Goal: Check status

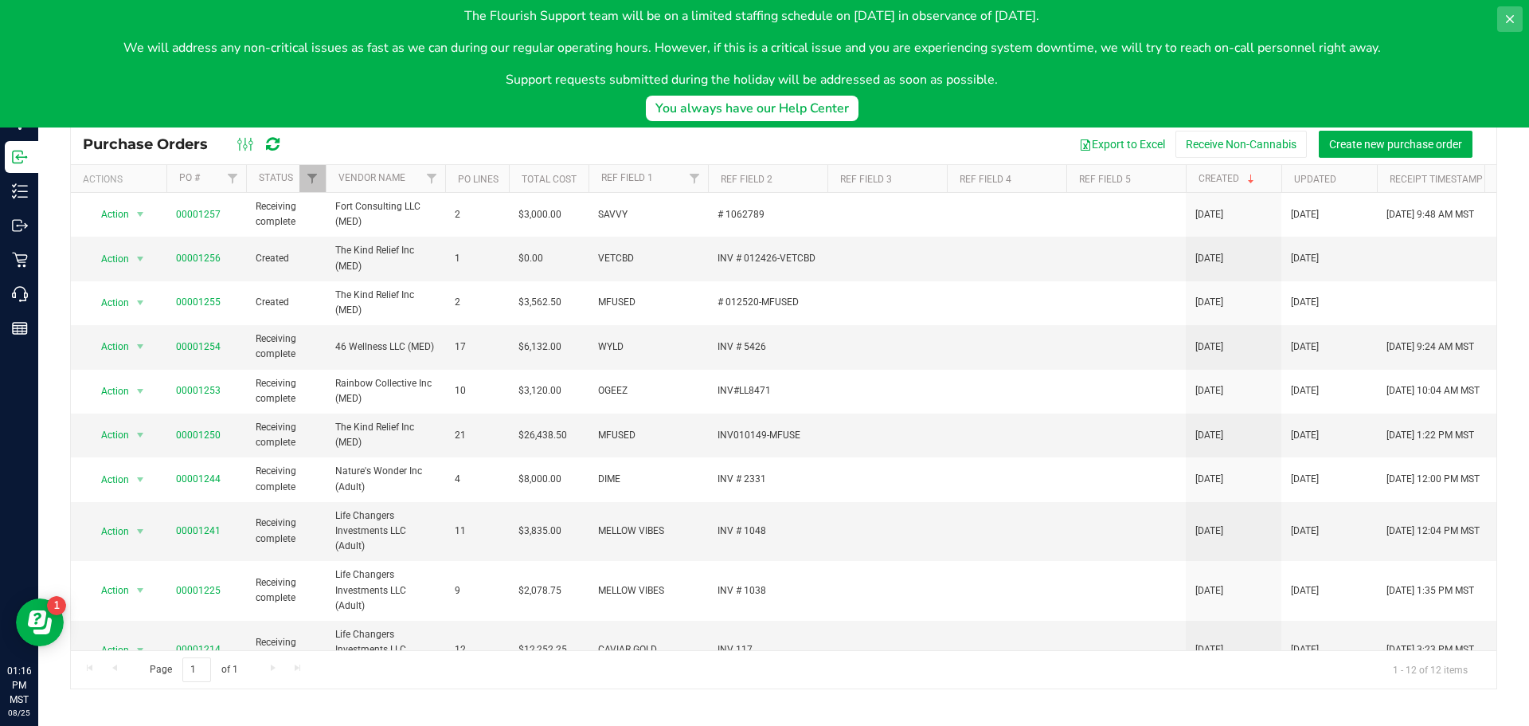
click at [1505, 13] on icon at bounding box center [1510, 19] width 13 height 13
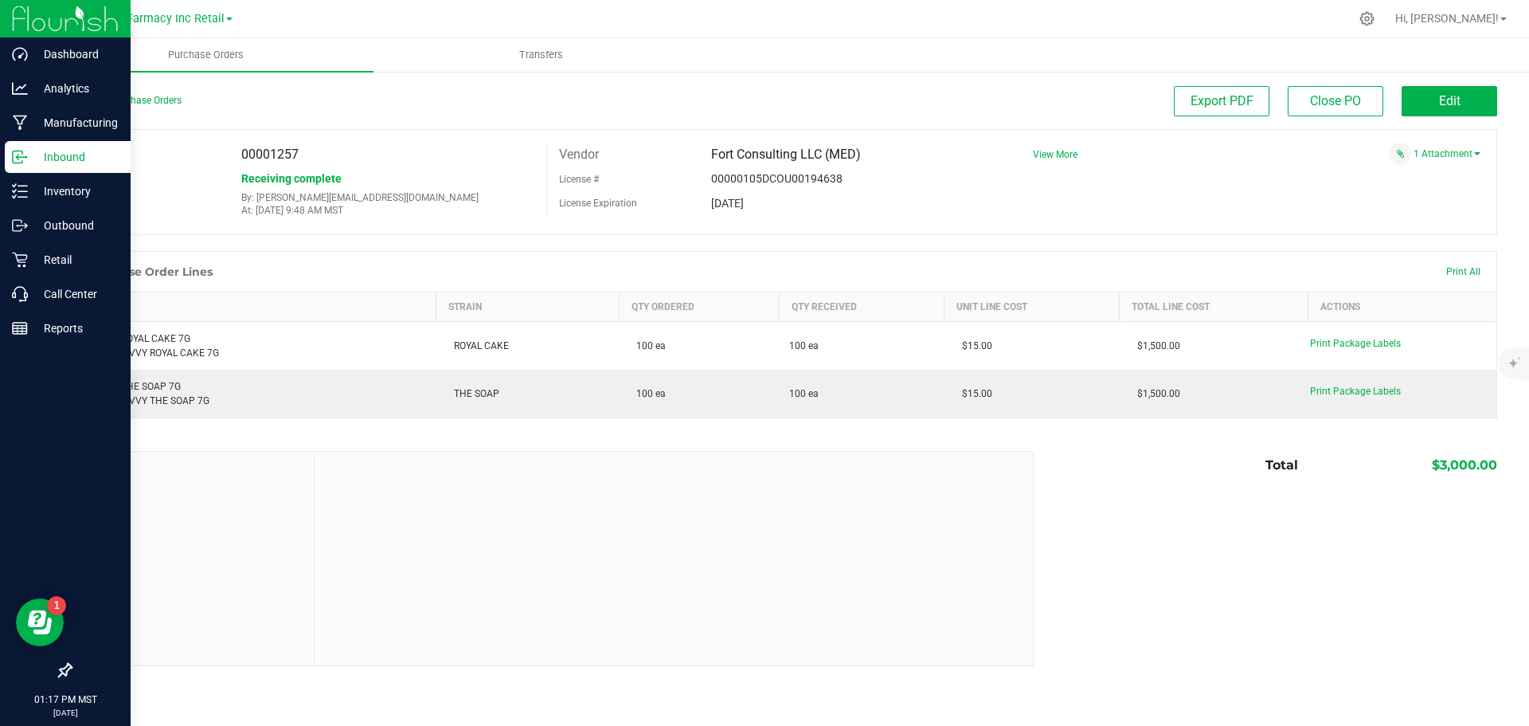
click at [29, 159] on p "Inbound" at bounding box center [76, 156] width 96 height 19
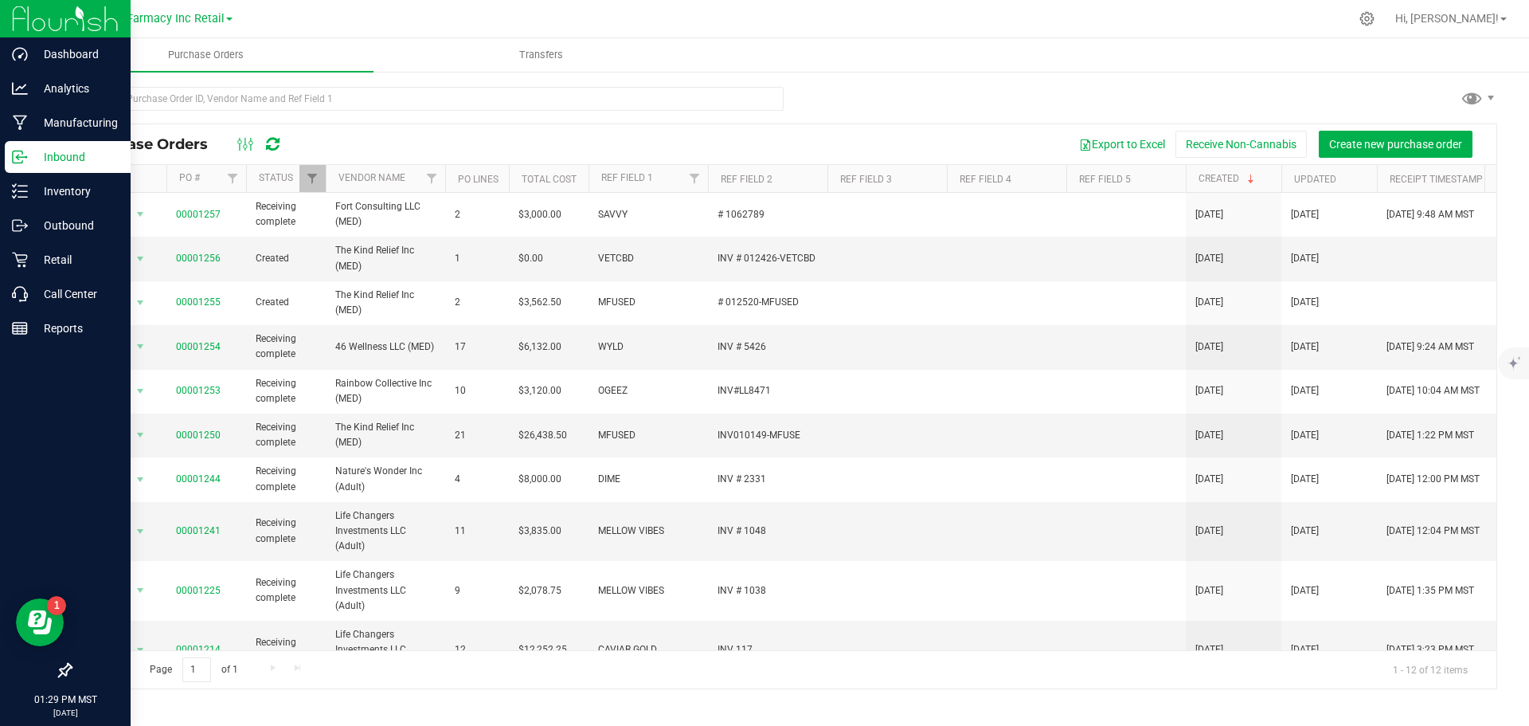
click at [871, 133] on div "Export to Excel Receive Non-Cannabis Create new purchase order" at bounding box center [891, 144] width 1188 height 27
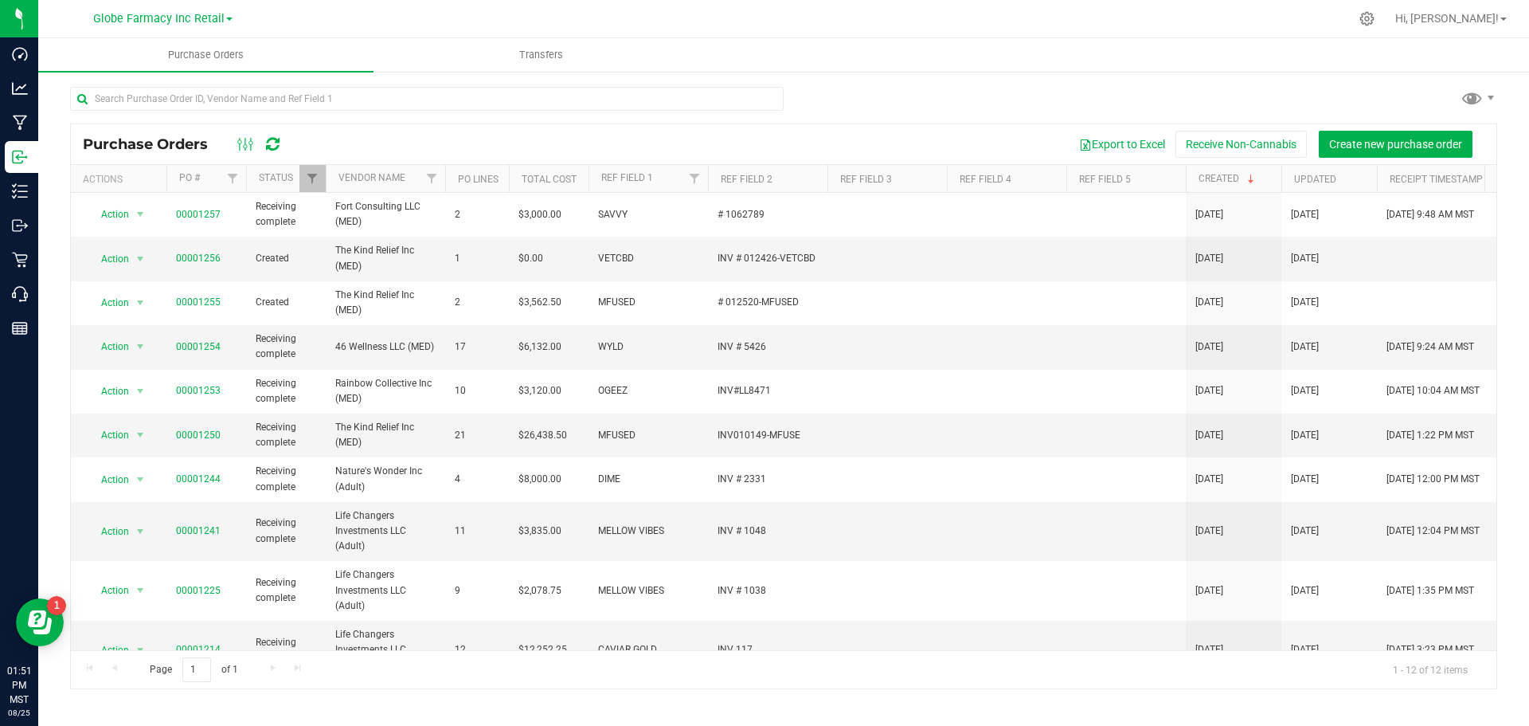
click at [872, 96] on div at bounding box center [783, 105] width 1427 height 37
